Goal: Task Accomplishment & Management: Use online tool/utility

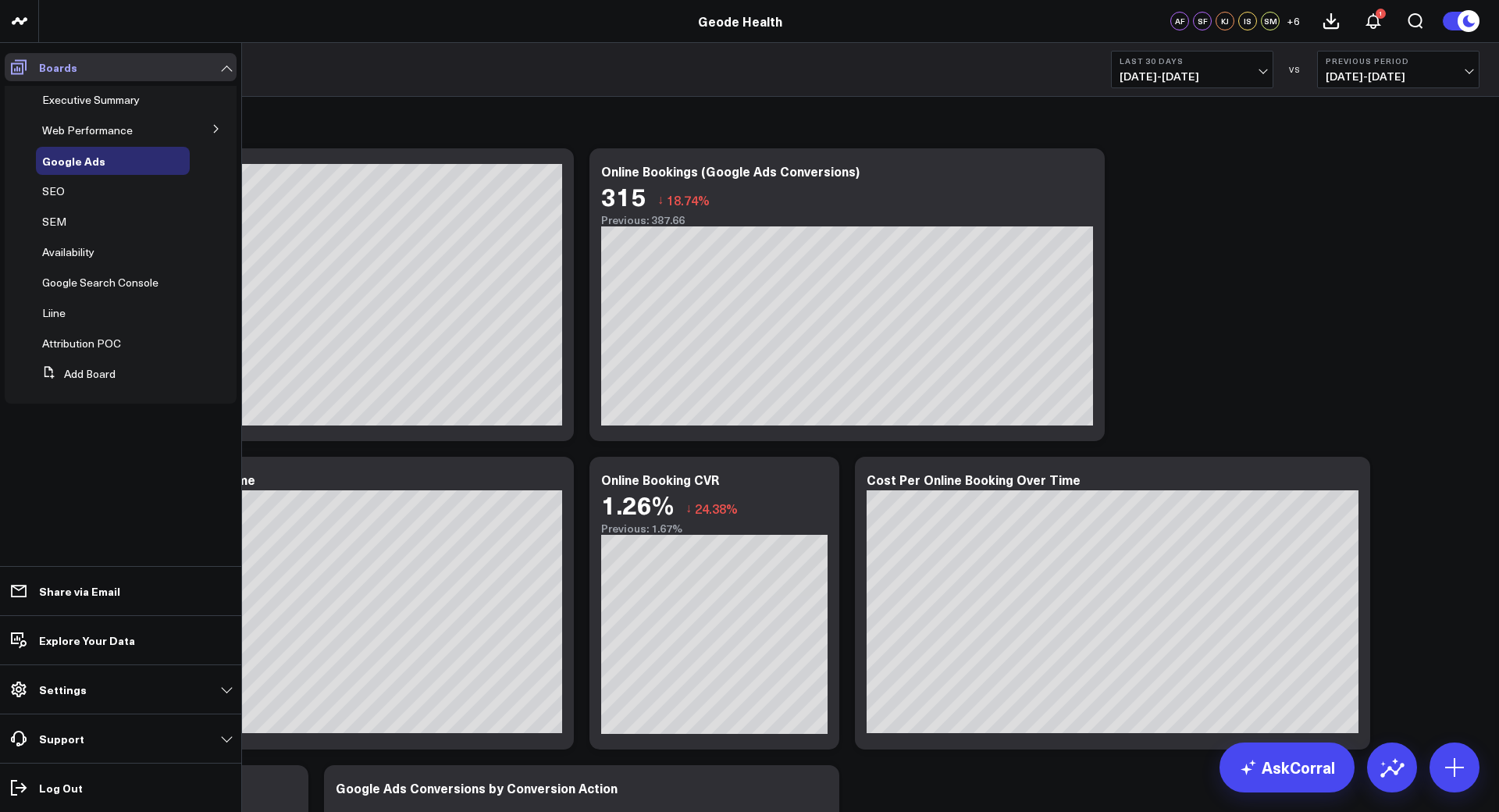
click at [26, 68] on icon at bounding box center [19, 67] width 19 height 19
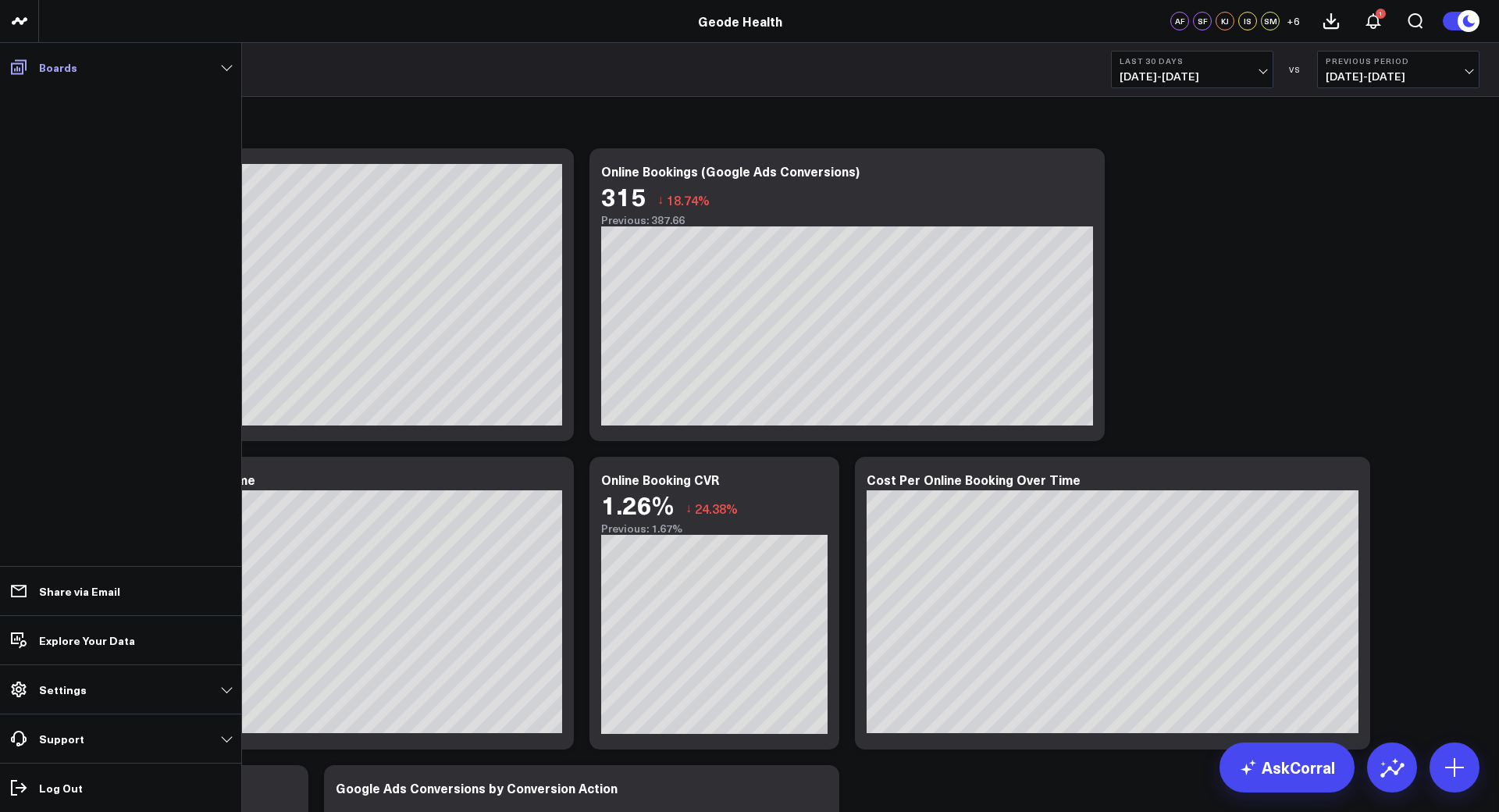
click at [26, 68] on icon at bounding box center [19, 68] width 15 height 15
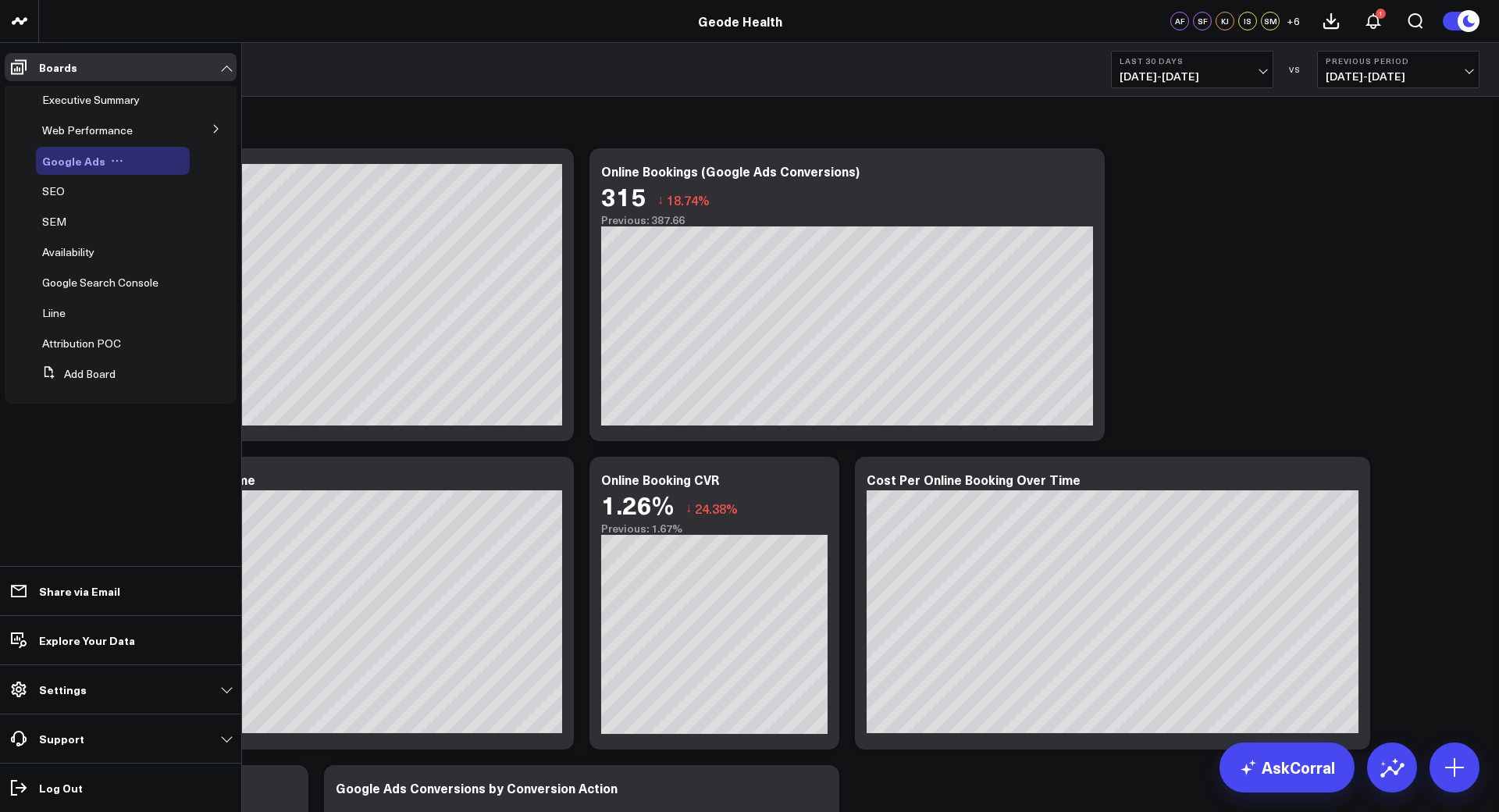
click at [79, 166] on span "Google Ads" at bounding box center [73, 160] width 63 height 15
click at [32, 65] on span at bounding box center [19, 67] width 28 height 28
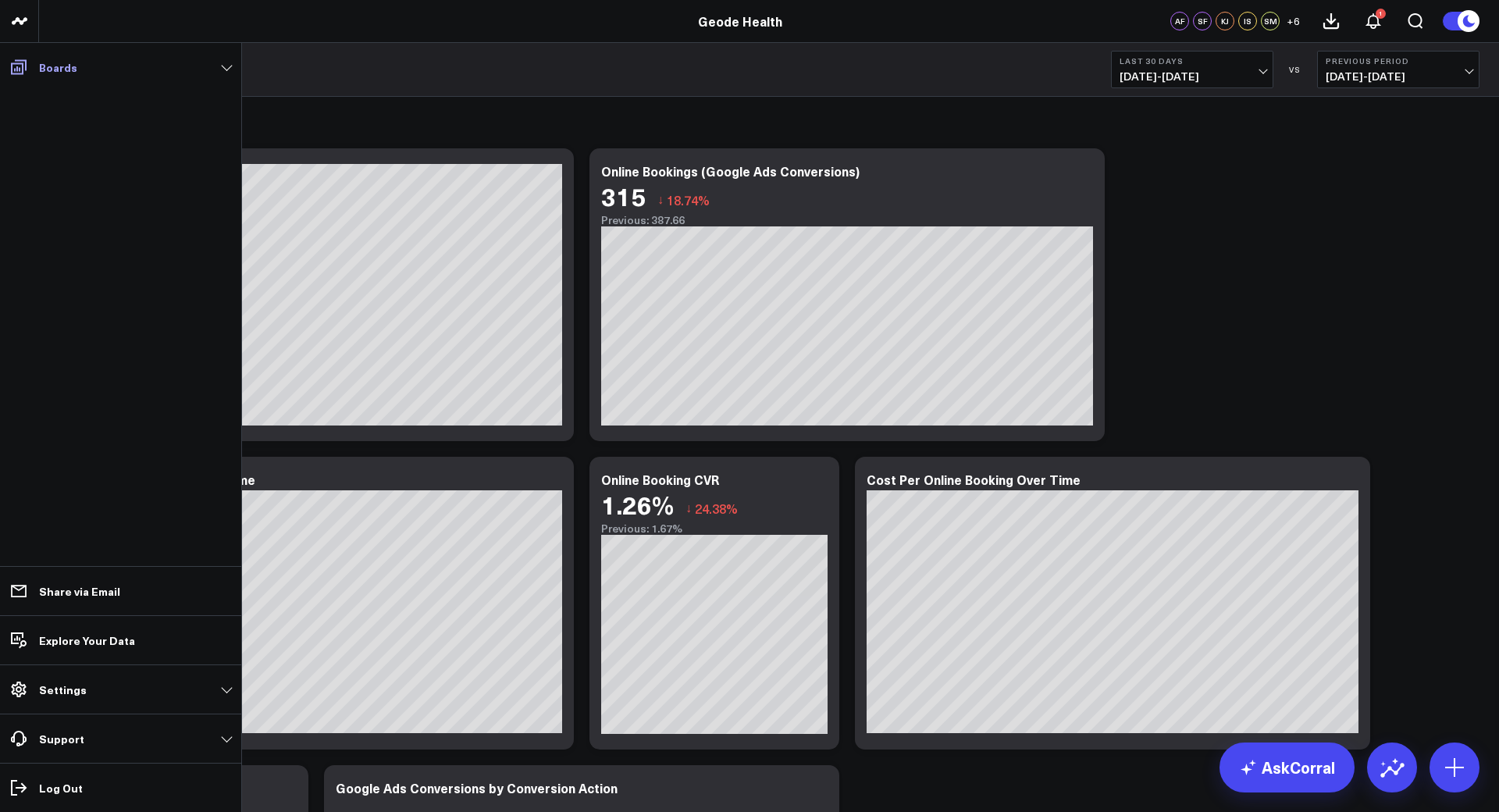
click at [16, 75] on icon at bounding box center [19, 67] width 19 height 19
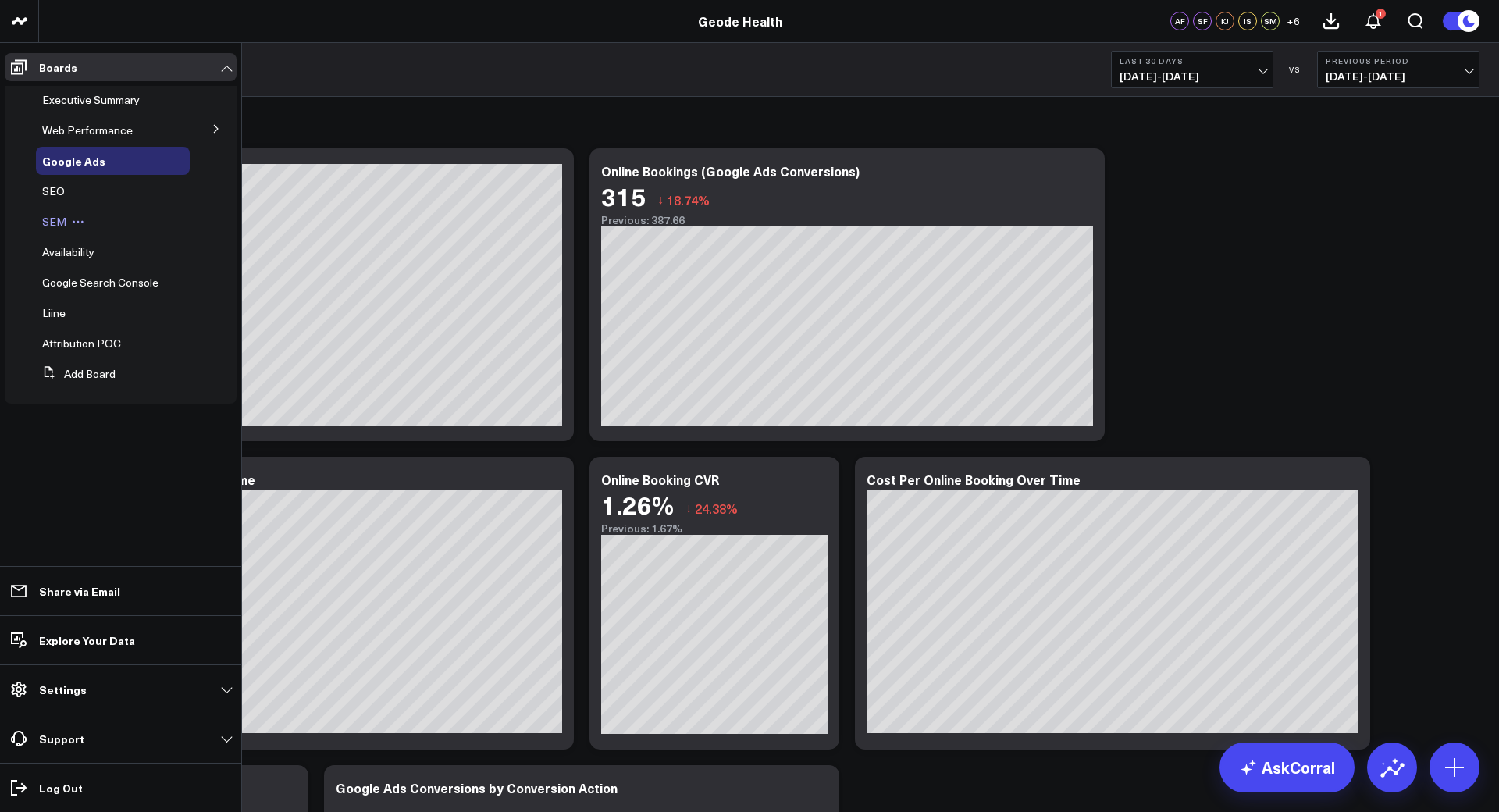
click at [63, 217] on span "SEM" at bounding box center [54, 221] width 24 height 15
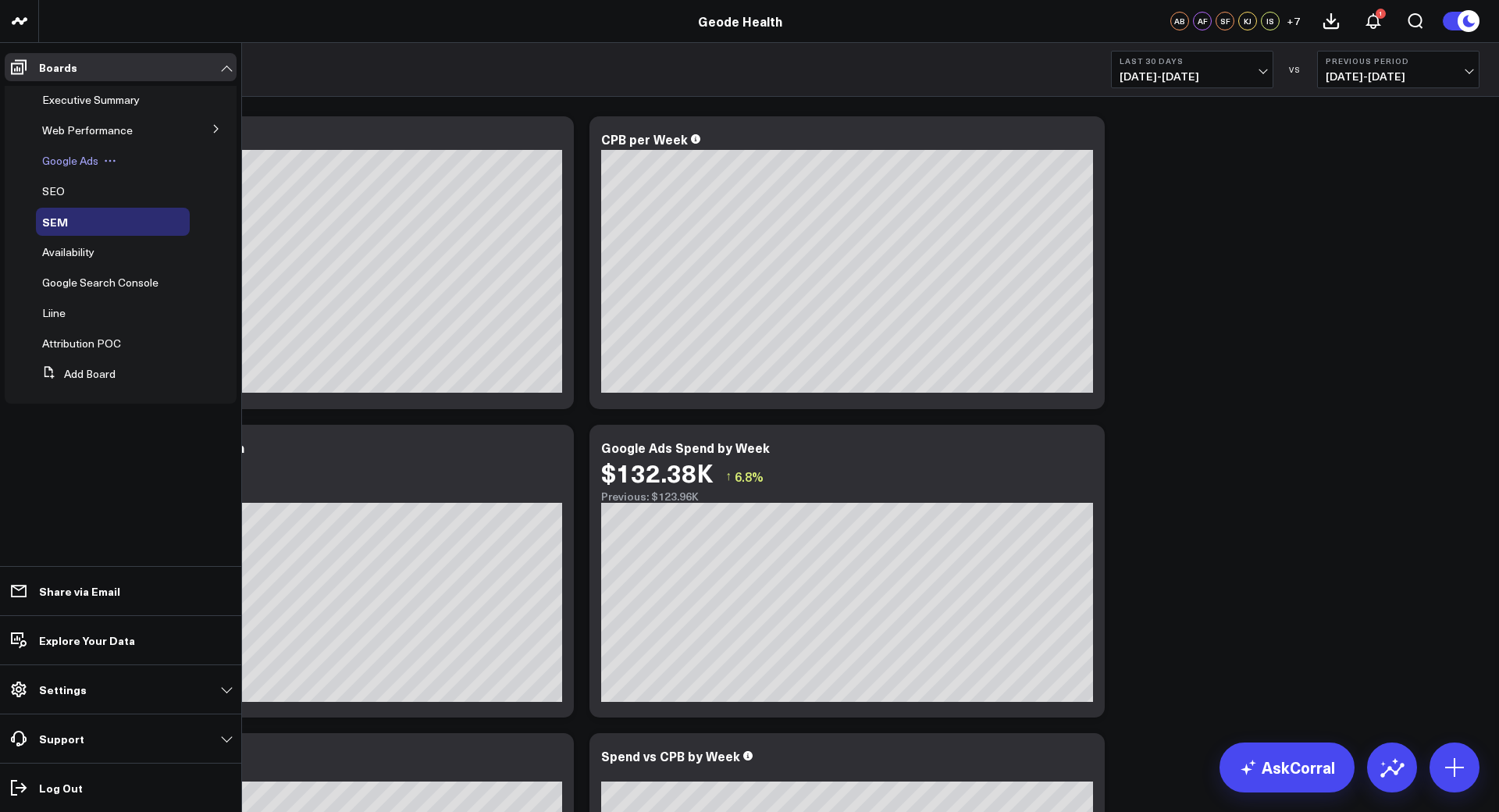
click at [89, 163] on span "Google Ads" at bounding box center [70, 160] width 57 height 15
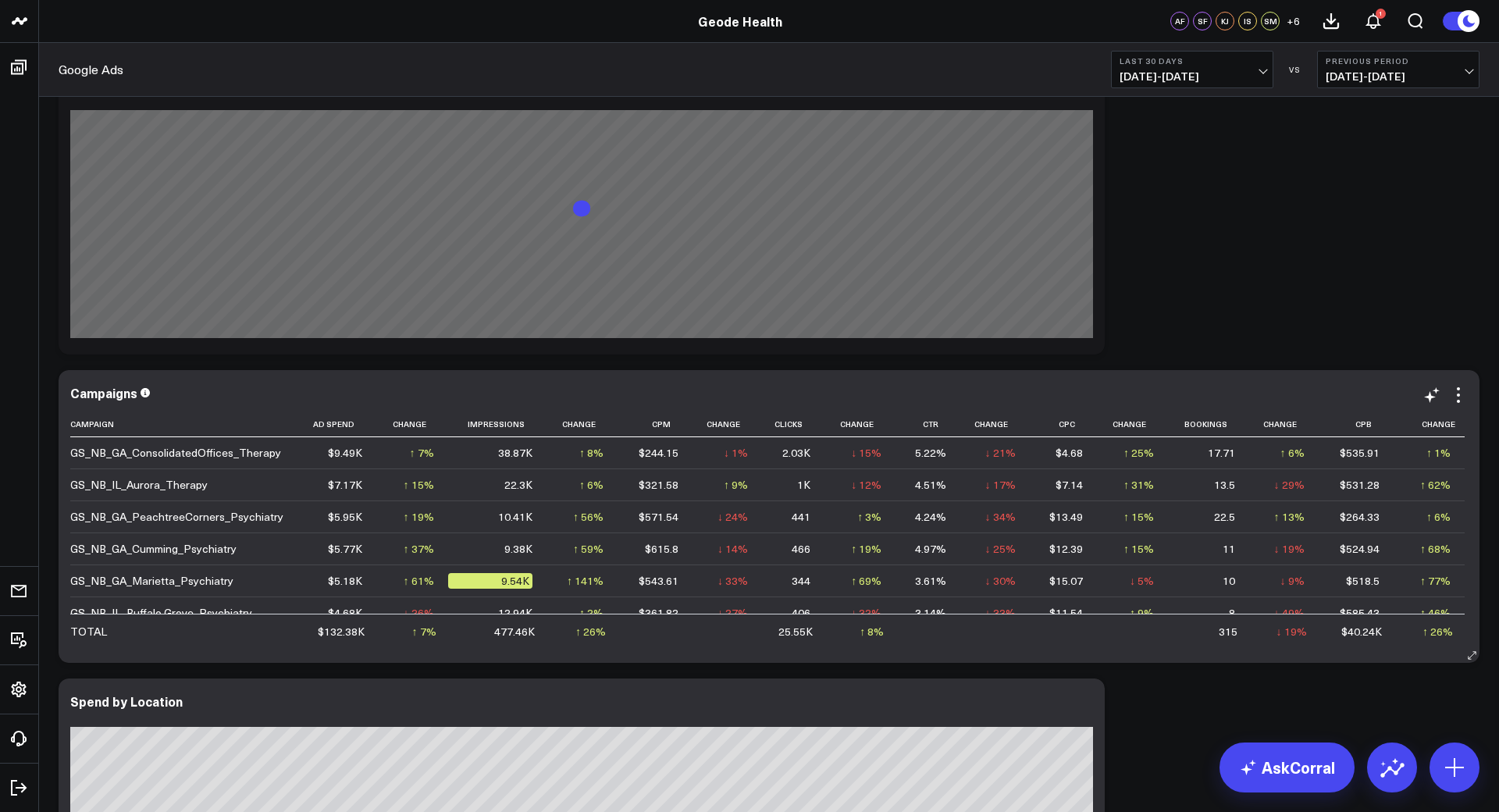
scroll to position [2054, 0]
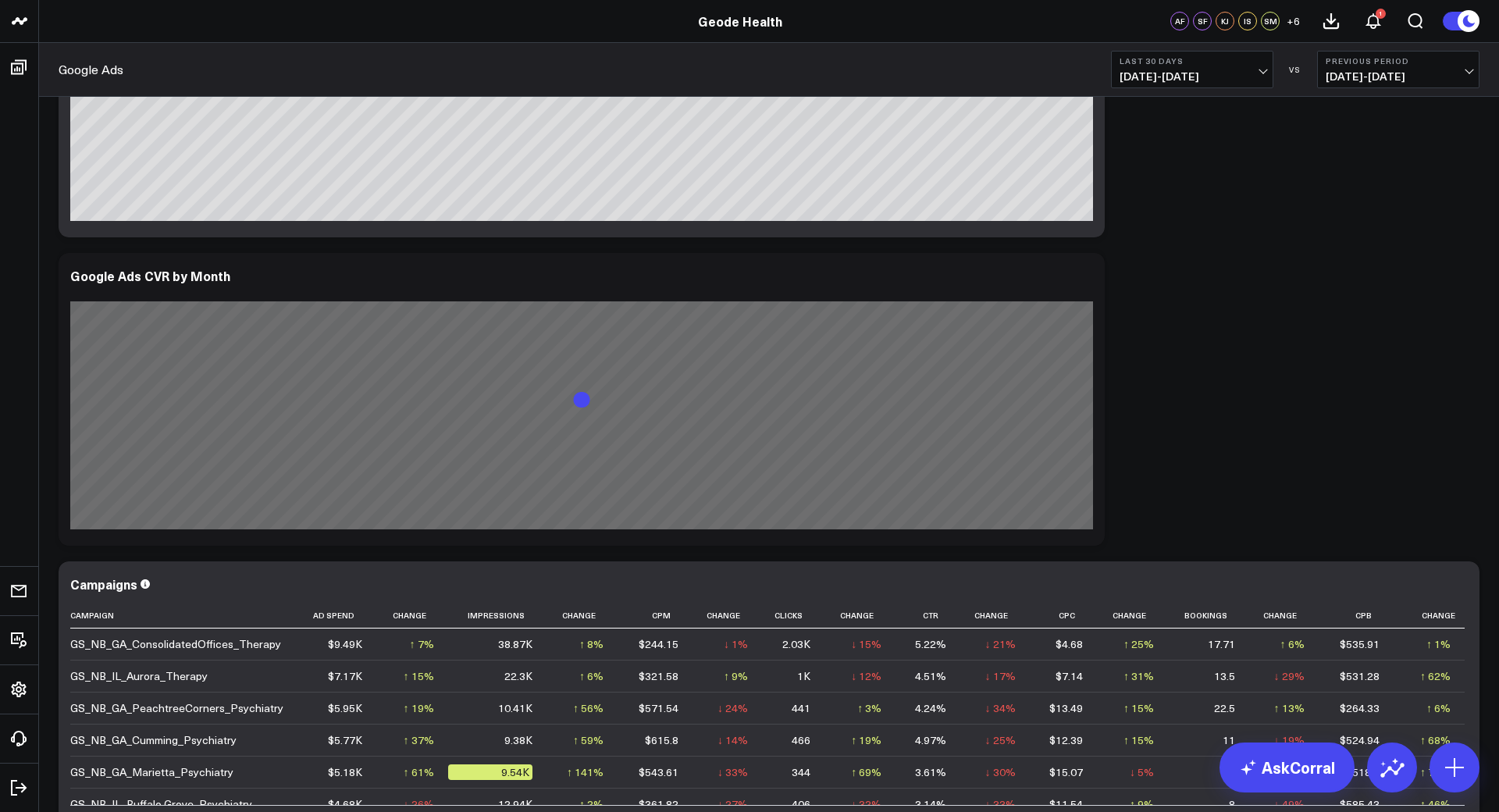
click at [1263, 74] on span "[DATE] - [DATE]" at bounding box center [1192, 76] width 145 height 13
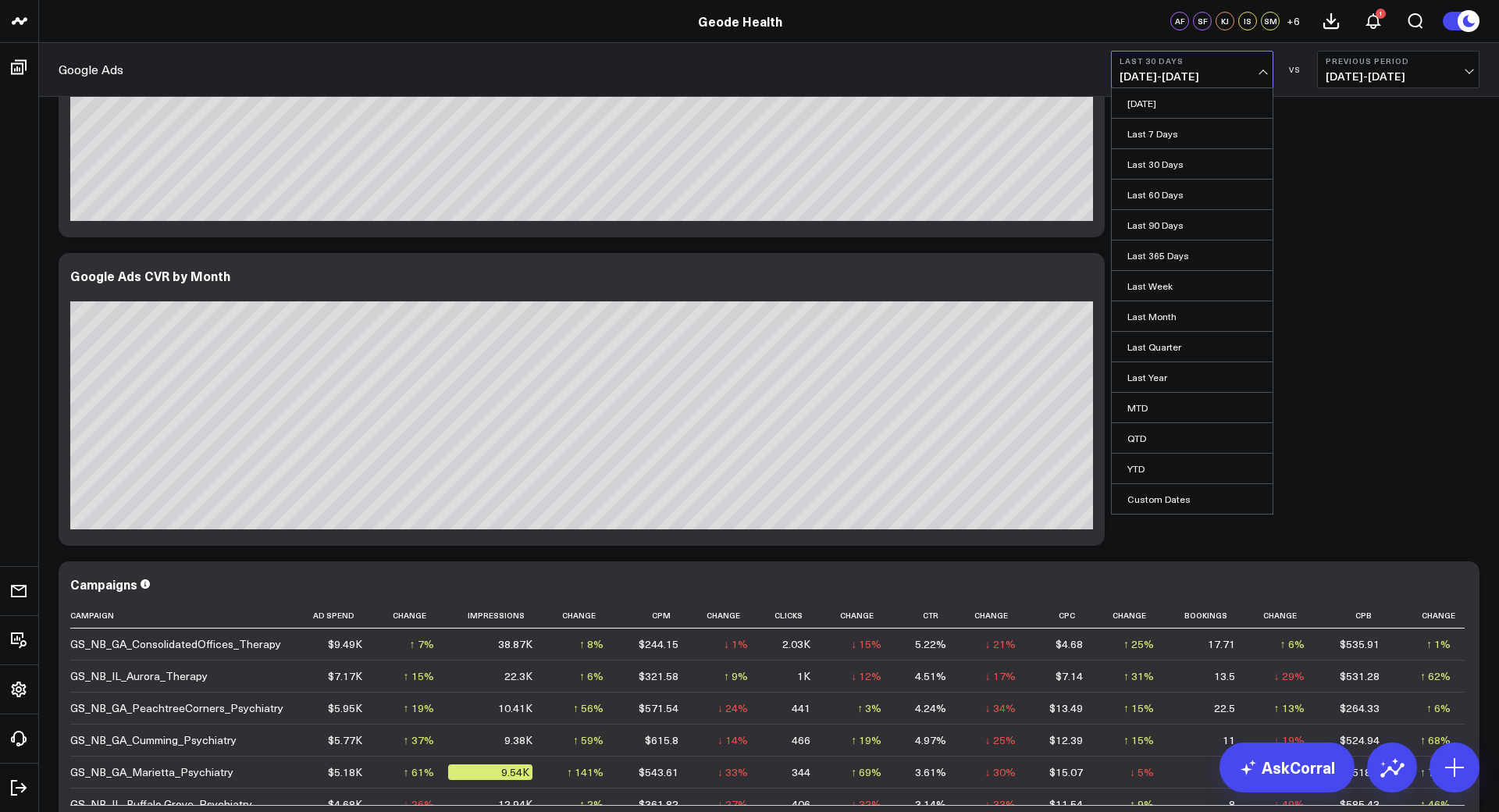
click at [1186, 223] on link "Last 90 Days" at bounding box center [1192, 225] width 160 height 30
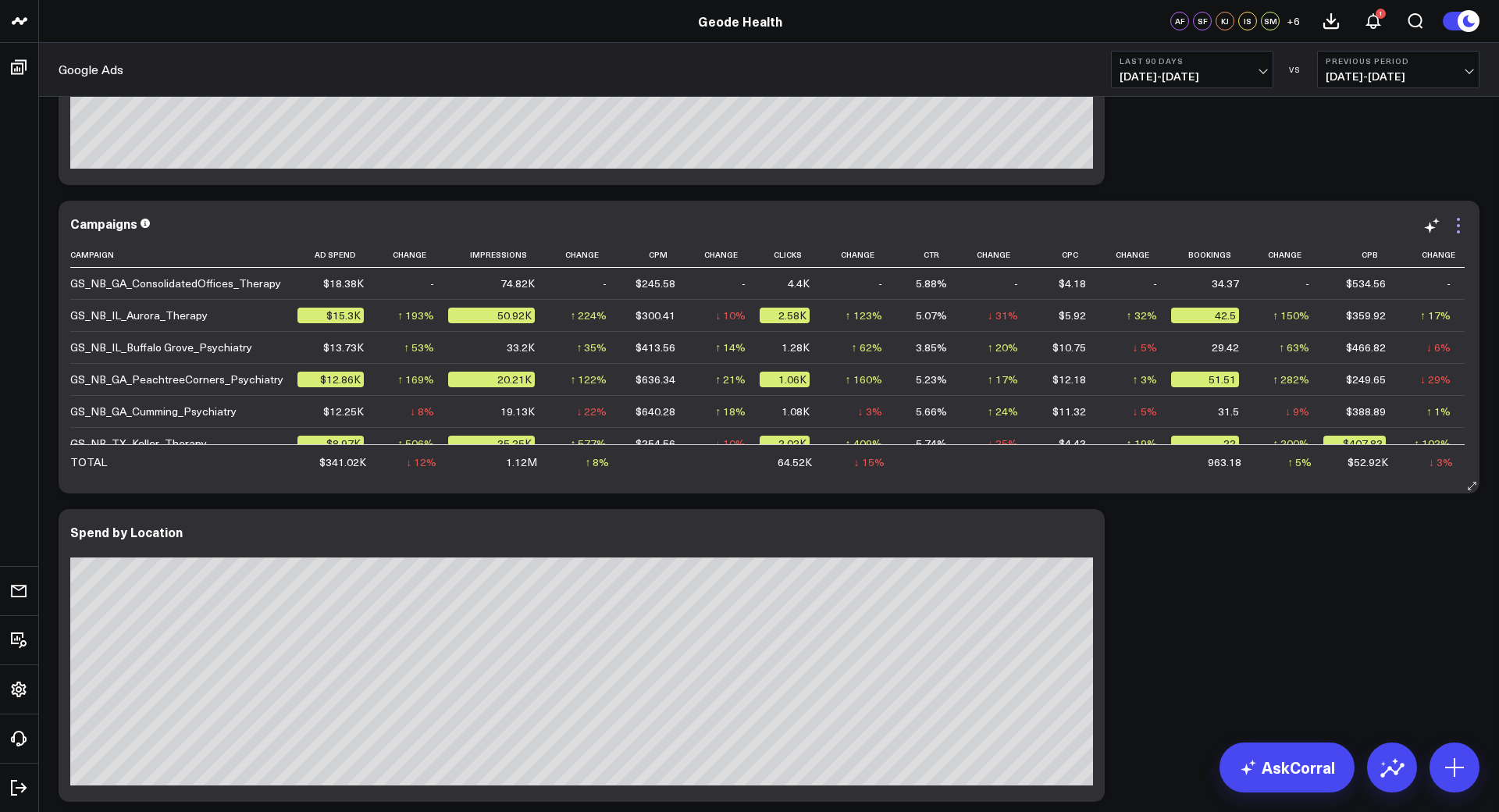
click at [1460, 224] on icon at bounding box center [1458, 225] width 19 height 19
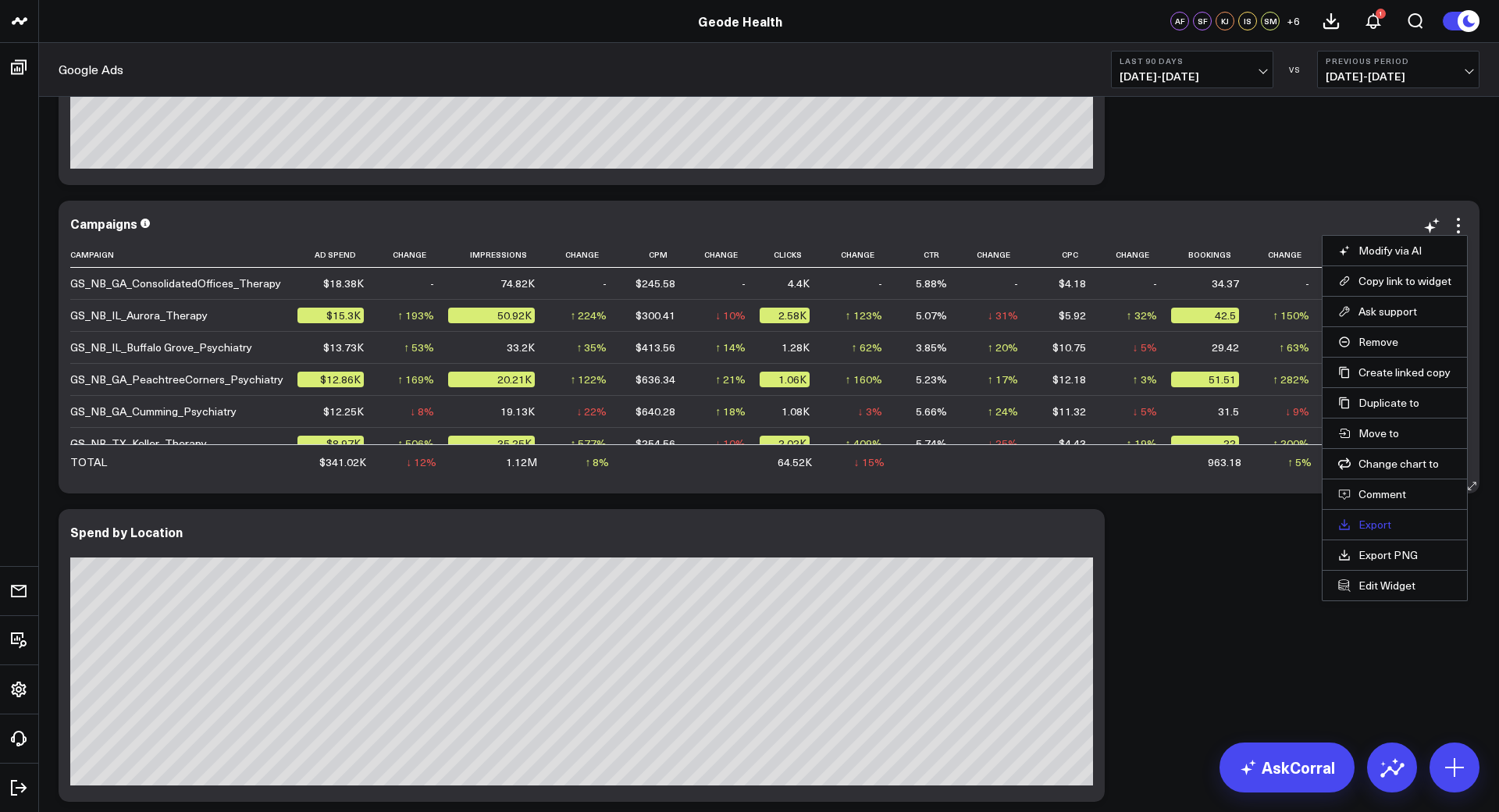
click at [1380, 517] on link "Export" at bounding box center [1395, 524] width 113 height 14
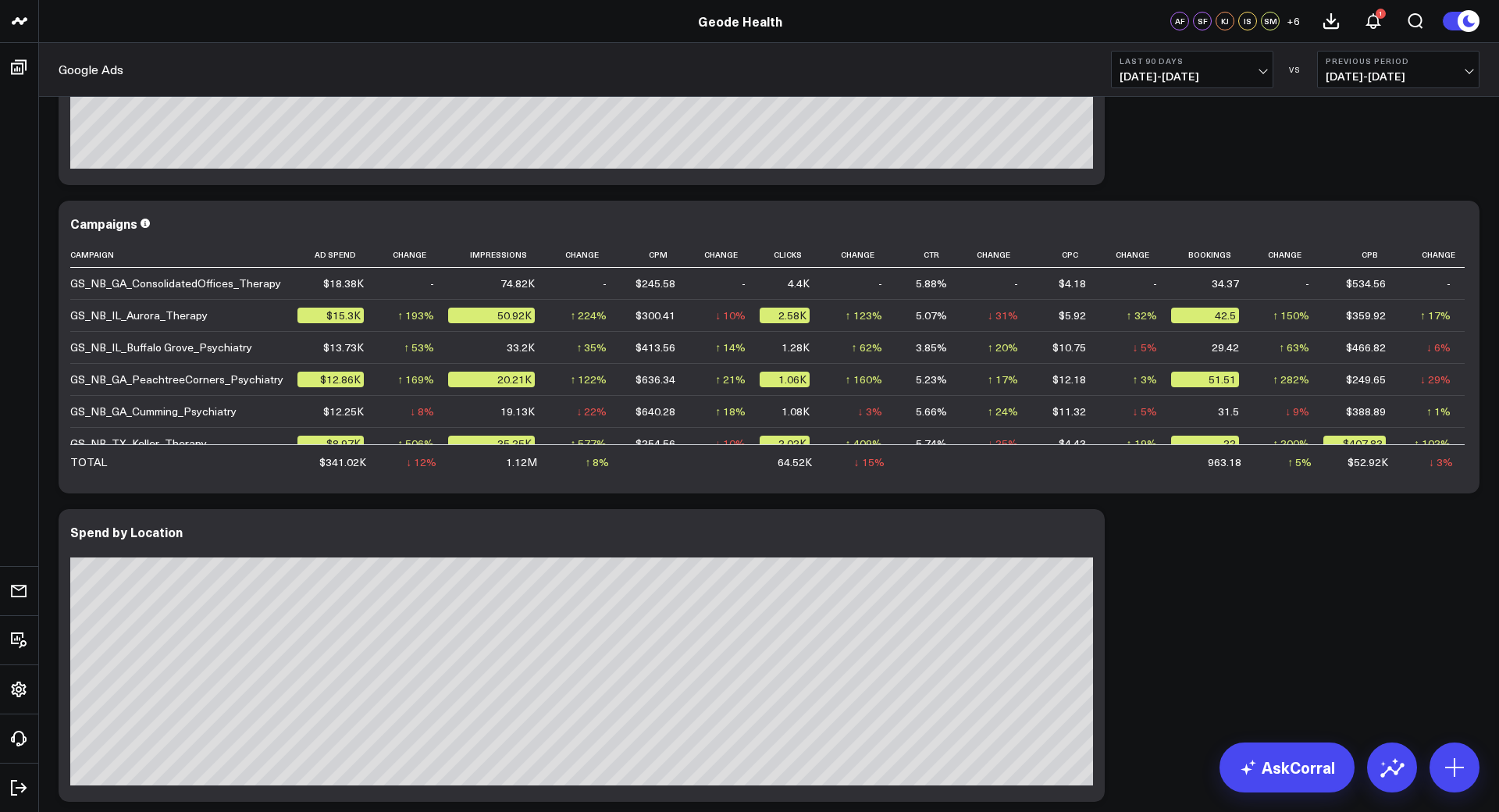
click at [1263, 73] on span "[DATE] - [DATE]" at bounding box center [1192, 76] width 145 height 13
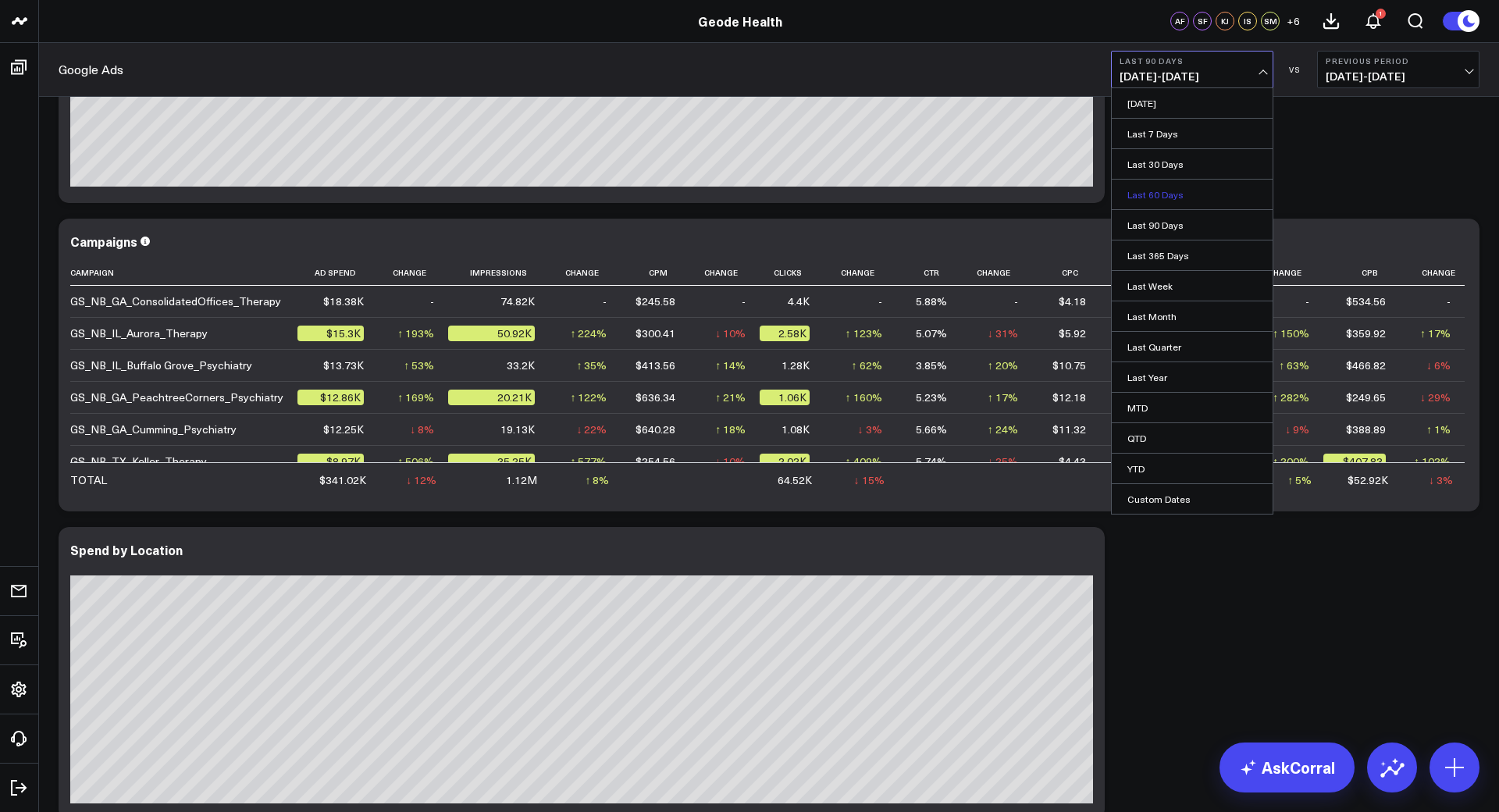
scroll to position [2409, 0]
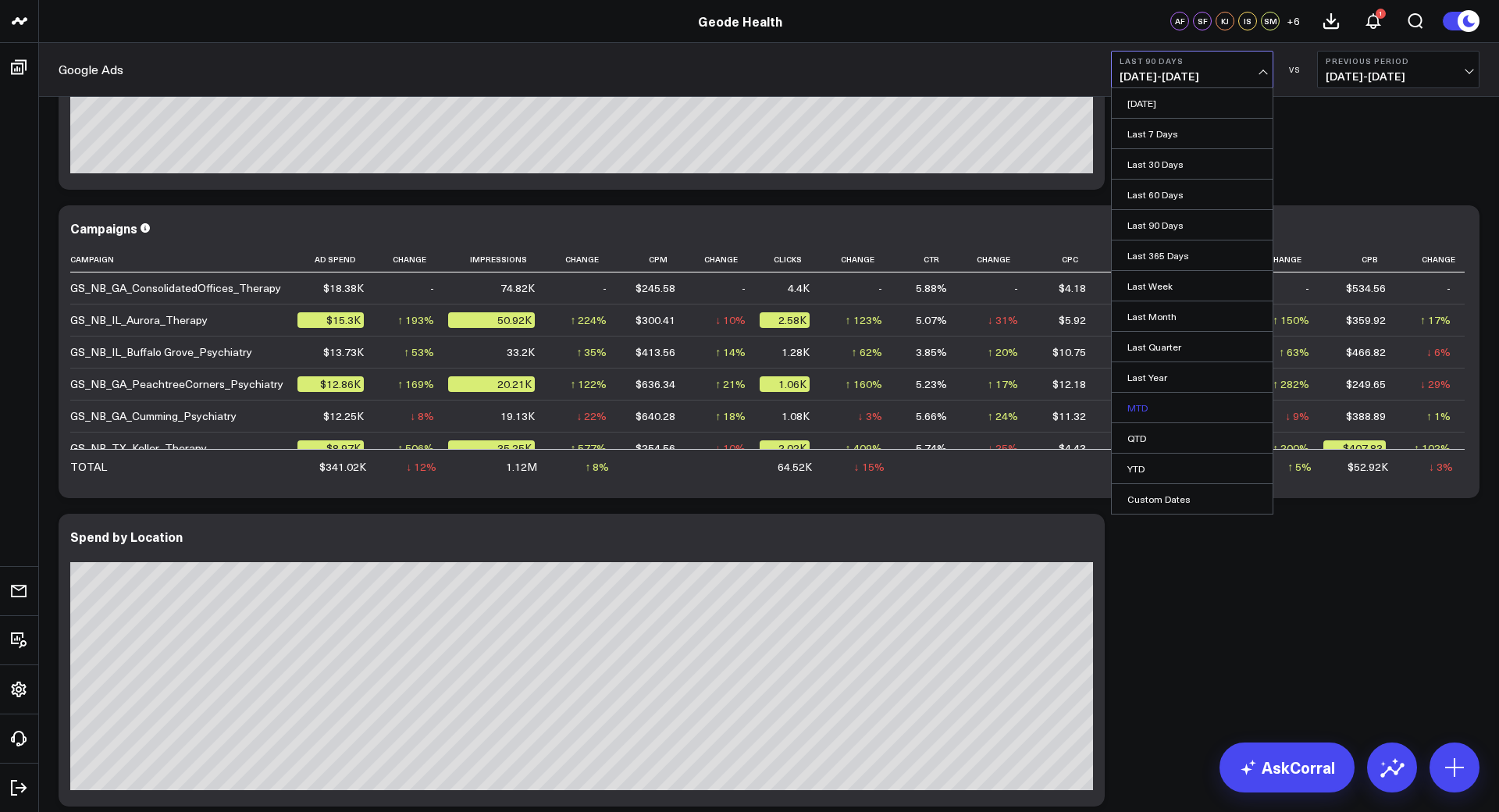
click at [1151, 405] on link "MTD" at bounding box center [1192, 407] width 160 height 30
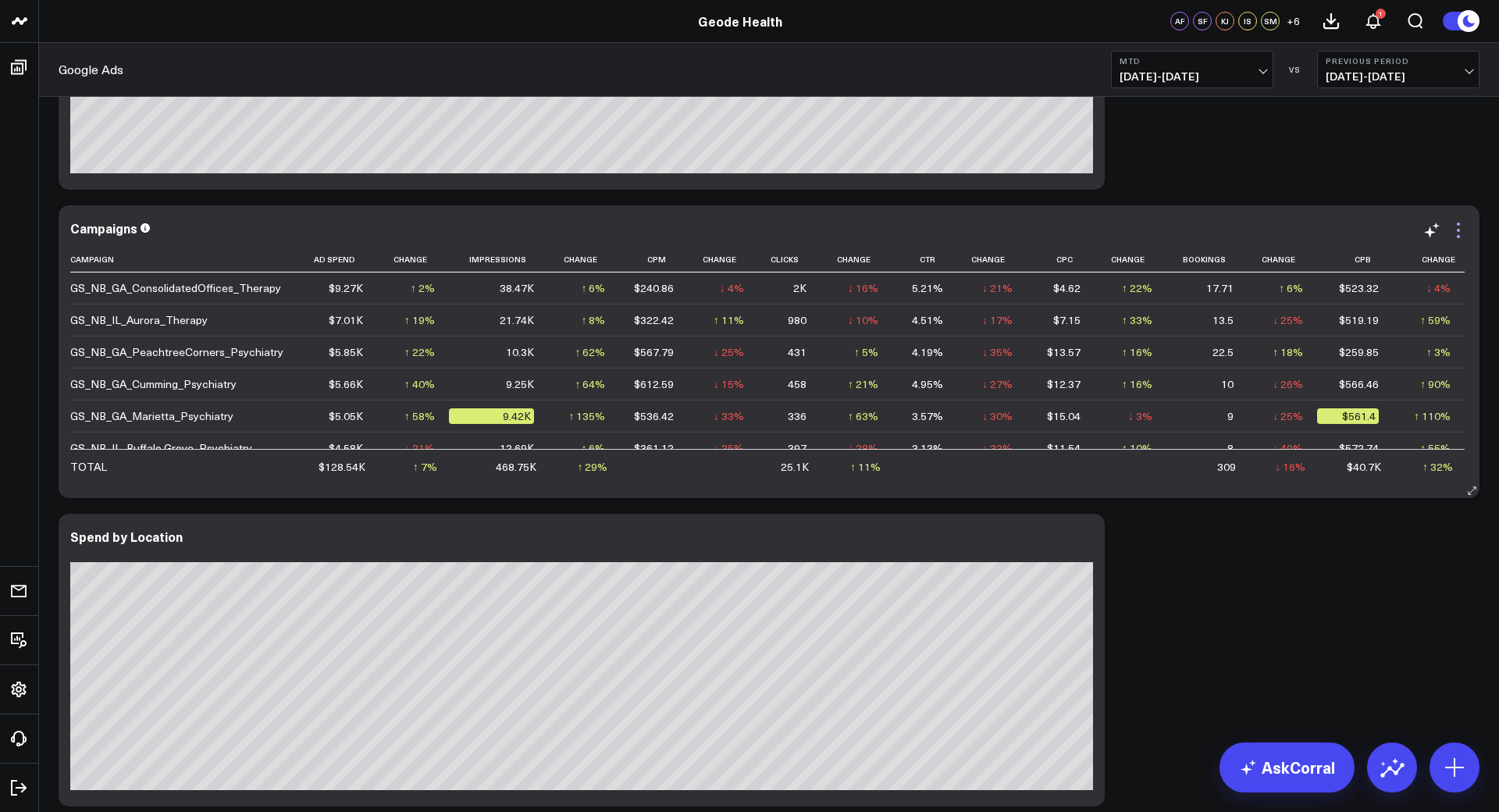
click at [1458, 229] on icon at bounding box center [1458, 230] width 3 height 3
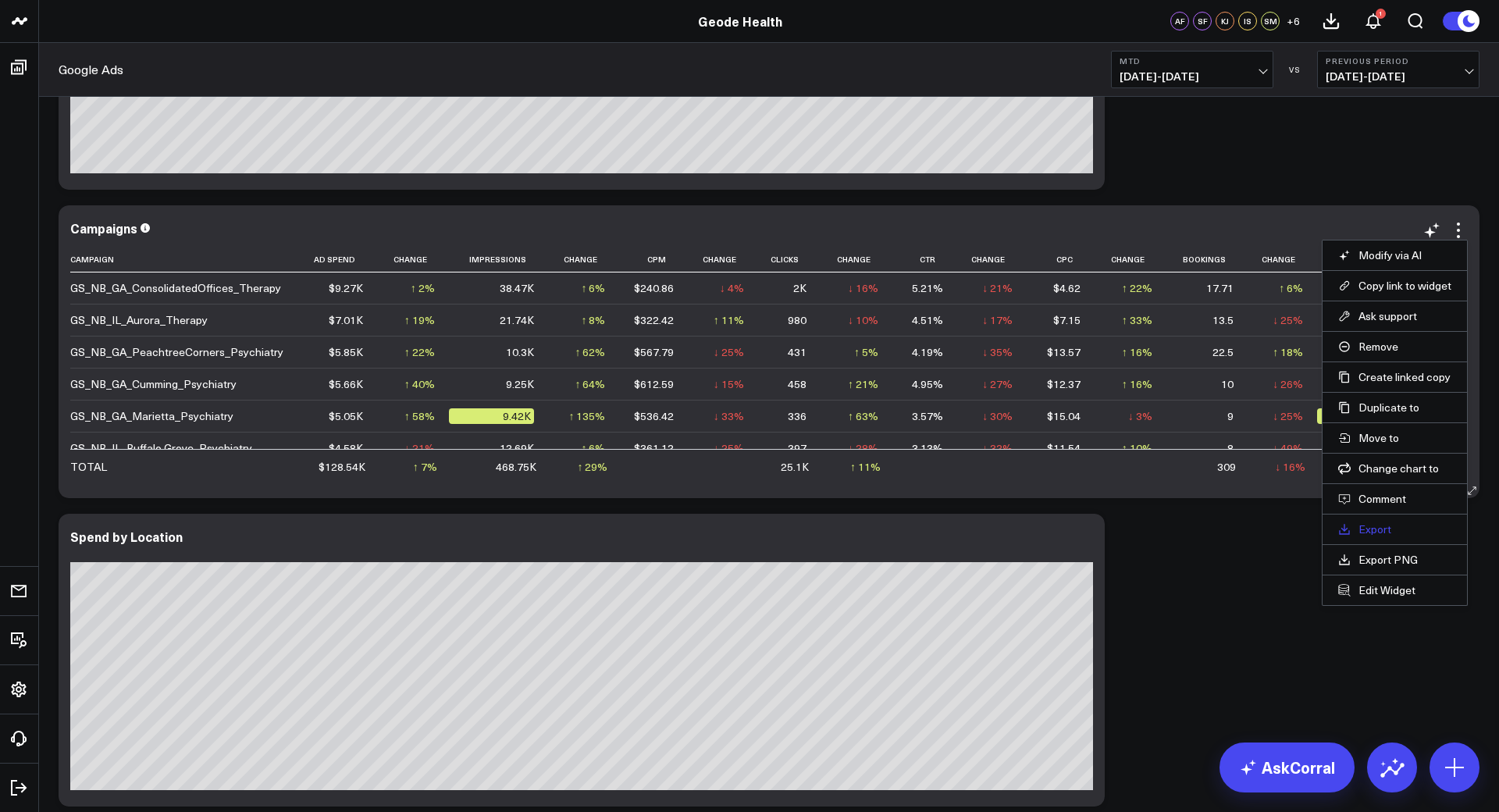
click at [1388, 522] on link "Export" at bounding box center [1395, 529] width 113 height 14
